Goal: Find specific page/section: Find specific page/section

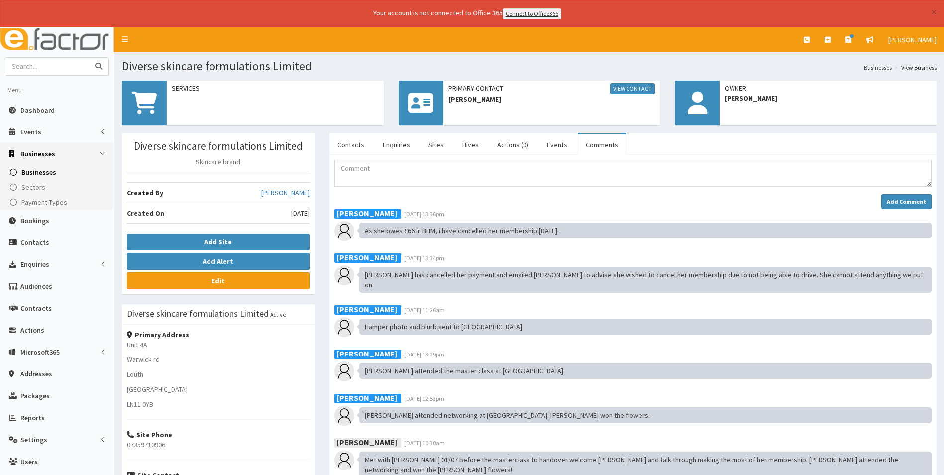
click at [50, 65] on input "text" at bounding box center [47, 66] width 84 height 17
type input "simplifying"
click at [89, 58] on button "submit" at bounding box center [99, 66] width 20 height 17
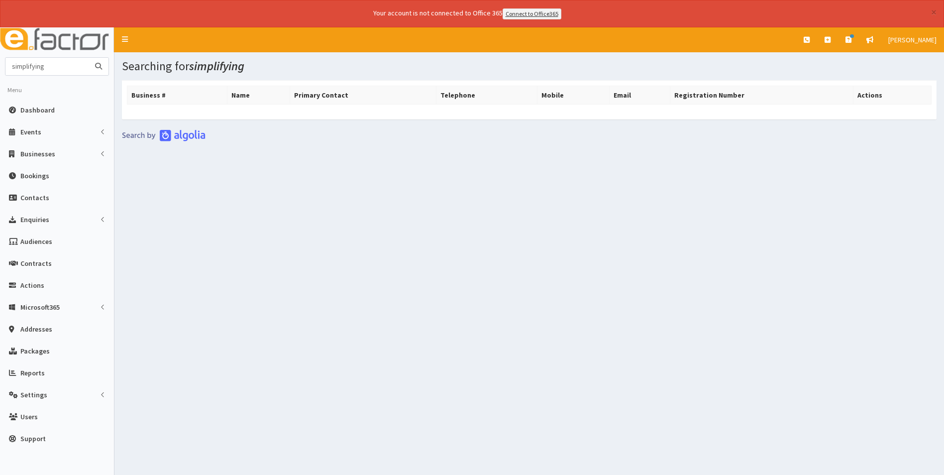
drag, startPoint x: 52, startPoint y: 64, endPoint x: -2, endPoint y: 64, distance: 54.2
click at [0, 64] on html "× Your account is not connected to Office 365 Connect to Office365 E Toggle nav…" at bounding box center [472, 251] width 944 height 502
type input "cleaning"
click at [89, 58] on button "submit" at bounding box center [99, 66] width 20 height 17
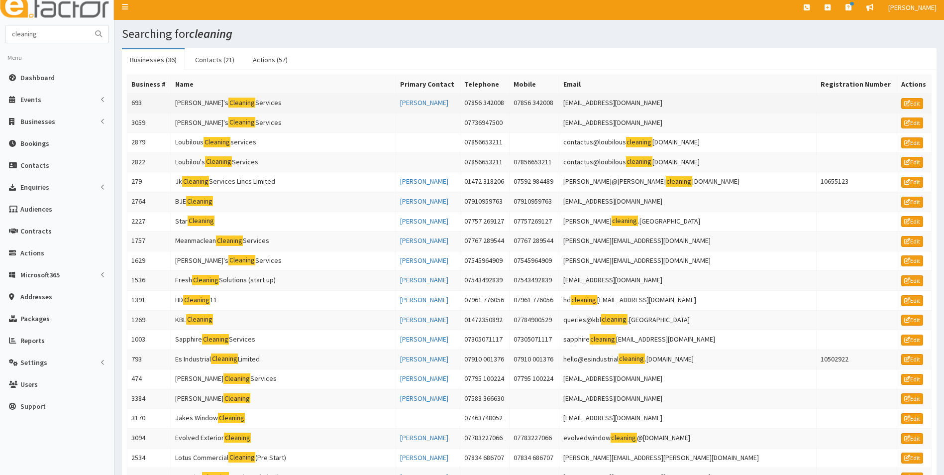
scroll to position [50, 0]
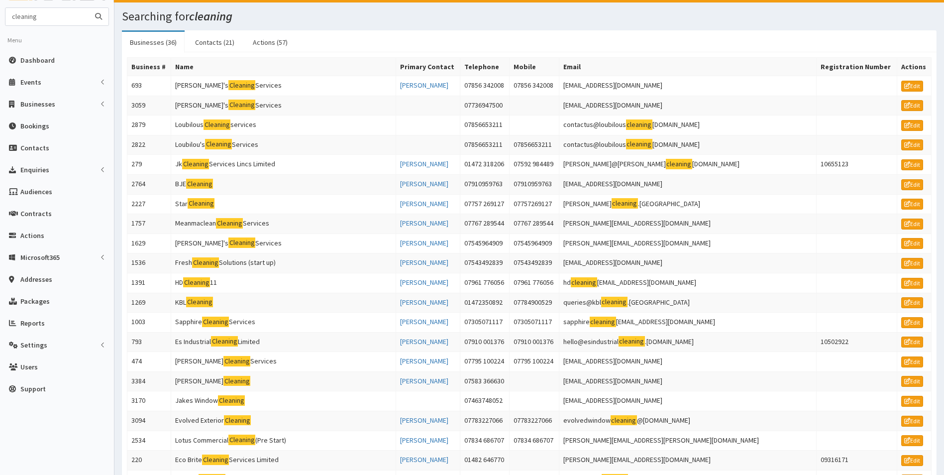
drag, startPoint x: 59, startPoint y: 13, endPoint x: -2, endPoint y: 20, distance: 61.1
click at [0, 20] on html "× Your account is not connected to Office 365 Connect to Office365 E Toggle nav…" at bounding box center [472, 402] width 944 height 905
type input "simplifying"
click at [89, 8] on button "submit" at bounding box center [99, 16] width 20 height 17
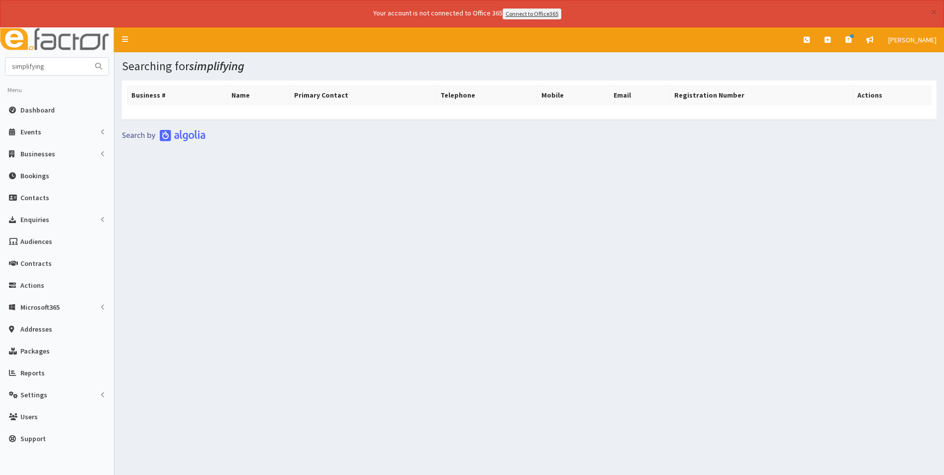
drag, startPoint x: 481, startPoint y: 286, endPoint x: 412, endPoint y: 253, distance: 75.7
click at [481, 286] on div "Searching for simplifying Business # Name Primary Contact Telephone Mobile Emai…" at bounding box center [528, 264] width 829 height 424
click at [34, 106] on span "Dashboard" at bounding box center [37, 109] width 34 height 9
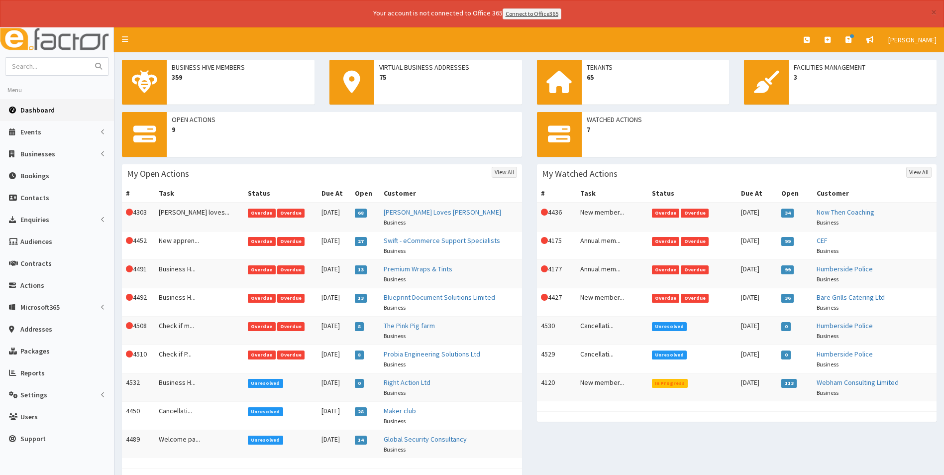
click at [608, 443] on div "Open Actions 9 My Open Actions View All # Task Status Due At Open Customer This…" at bounding box center [528, 300] width 829 height 376
